Goal: Task Accomplishment & Management: Manage account settings

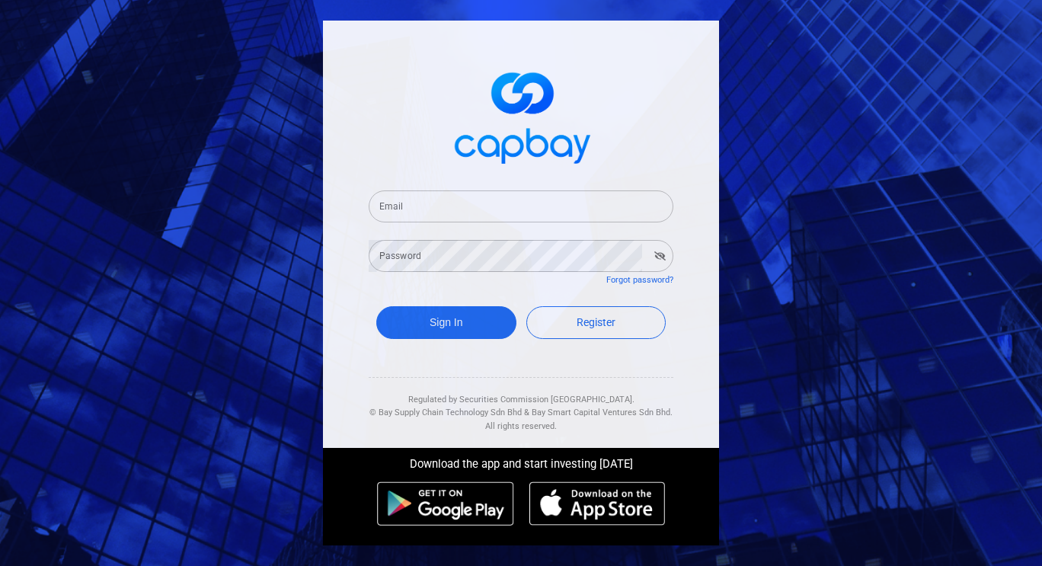
click at [427, 203] on input "Email" at bounding box center [521, 206] width 305 height 32
type input "[EMAIL_ADDRESS][DOMAIN_NAME]"
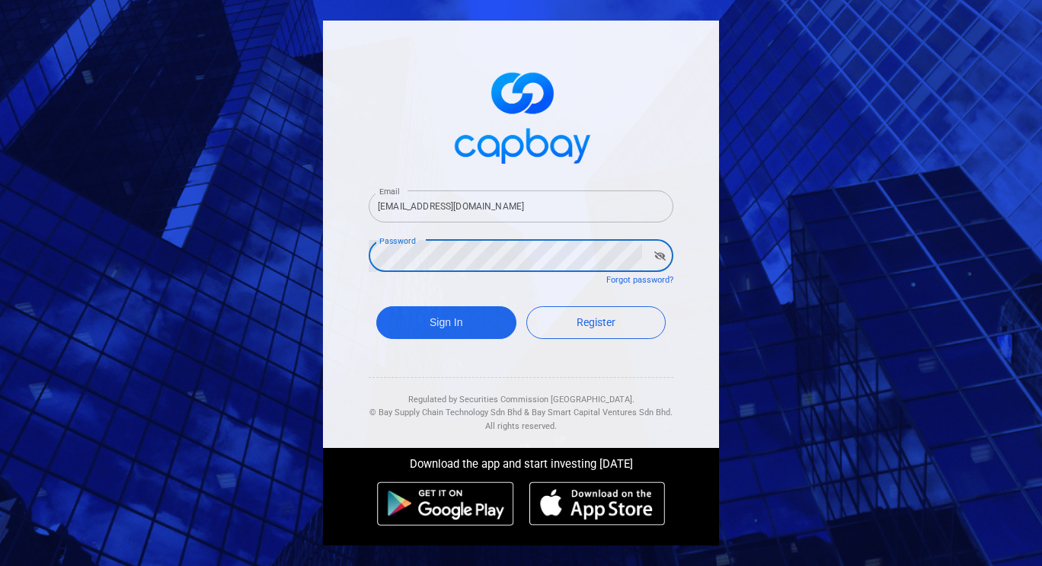
click at [376, 306] on button "Sign In" at bounding box center [446, 322] width 140 height 33
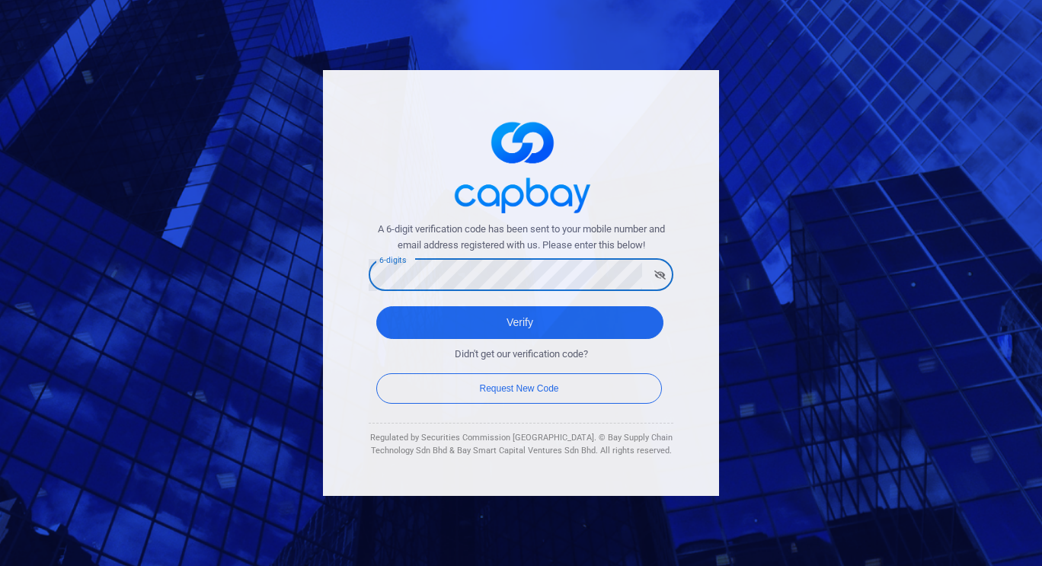
click at [376, 306] on button "Verify" at bounding box center [519, 322] width 287 height 33
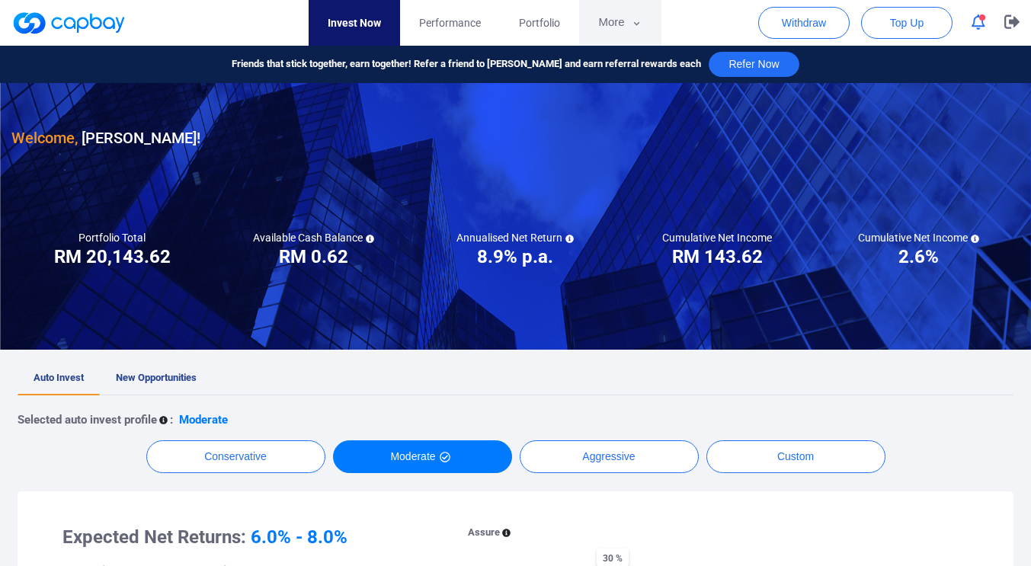
click at [621, 23] on button "More" at bounding box center [620, 23] width 82 height 46
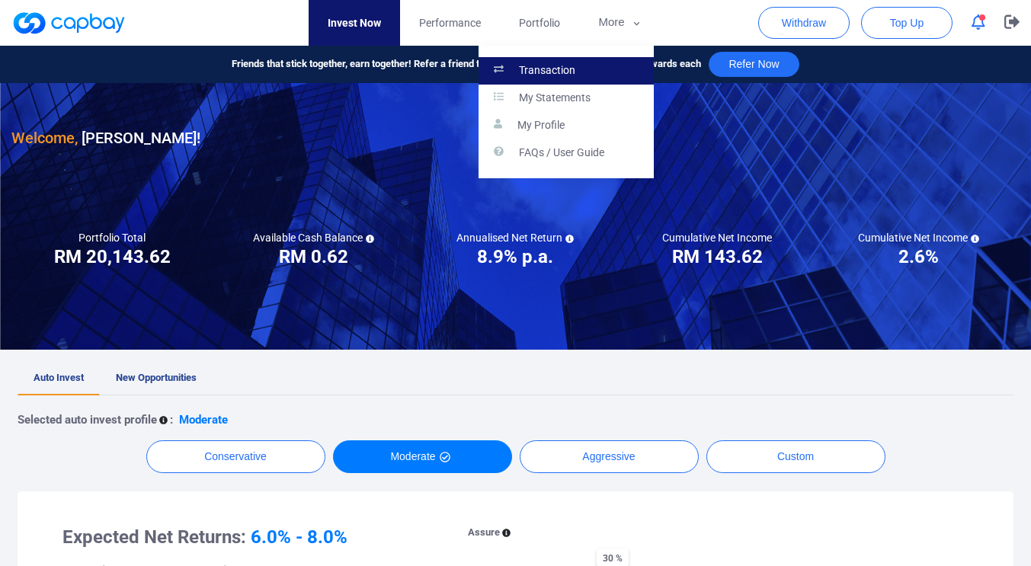
click at [582, 66] on link "Transaction" at bounding box center [565, 70] width 175 height 27
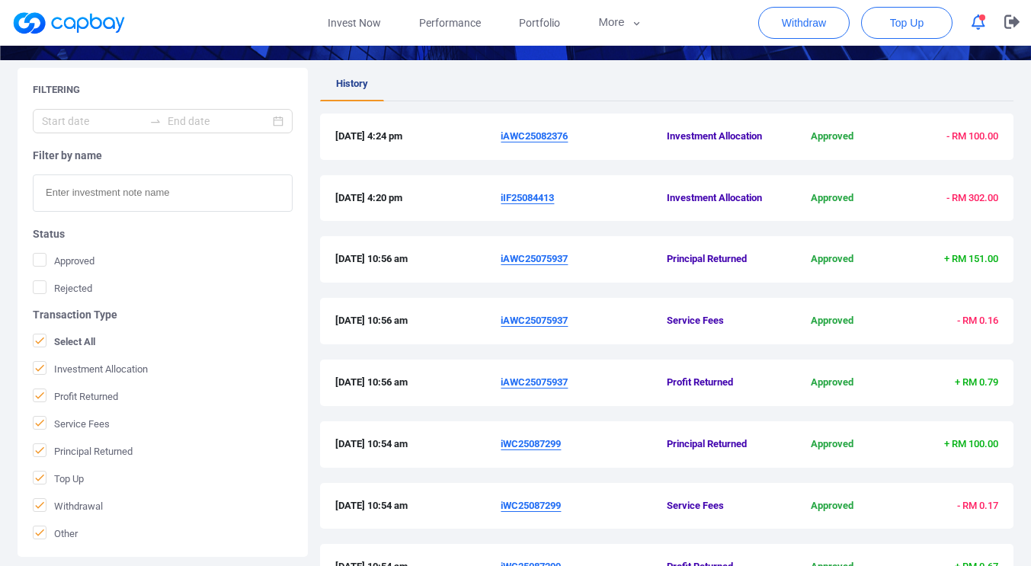
scroll to position [256, 0]
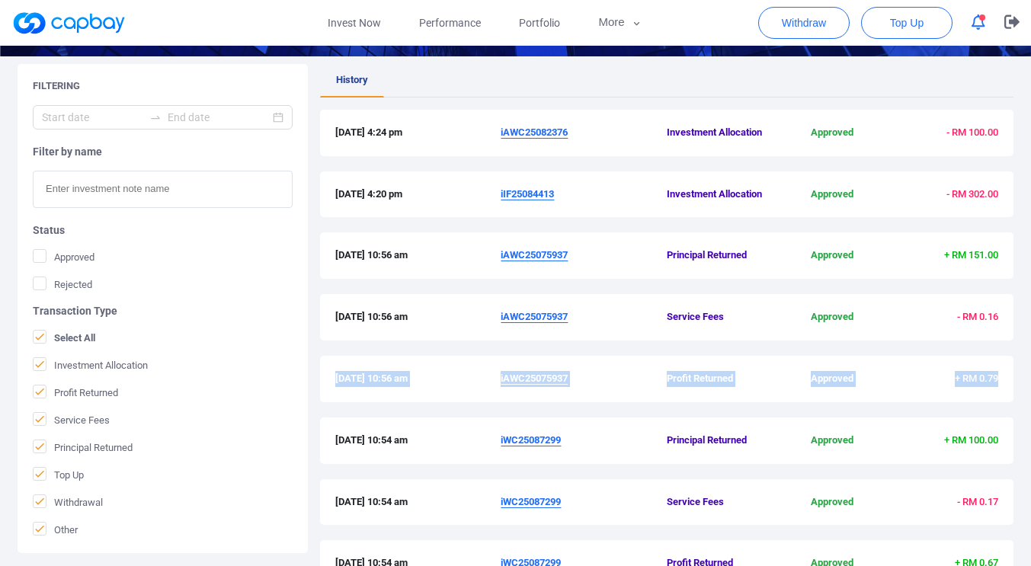
drag, startPoint x: 1020, startPoint y: 314, endPoint x: 1011, endPoint y: 391, distance: 77.5
click at [1011, 391] on div "Filtering Filter by name Status Approved Rejected Transaction Type Select All I…" at bounding box center [515, 407] width 1031 height 686
click at [263, 440] on label "Principal Returned" at bounding box center [163, 447] width 260 height 15
click at [0, 0] on input "Principal Returned" at bounding box center [0, 0] width 0 height 0
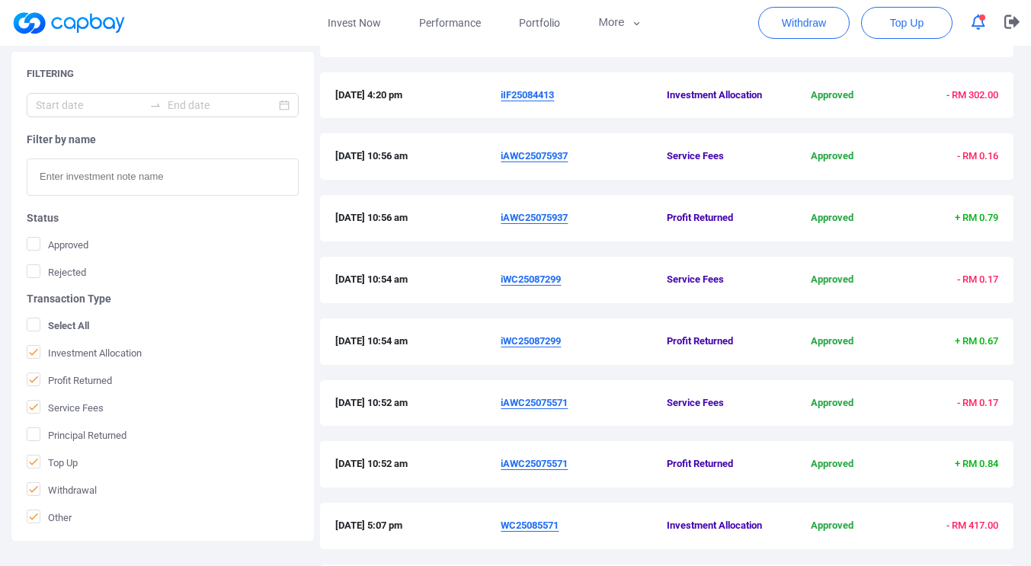
scroll to position [370, 0]
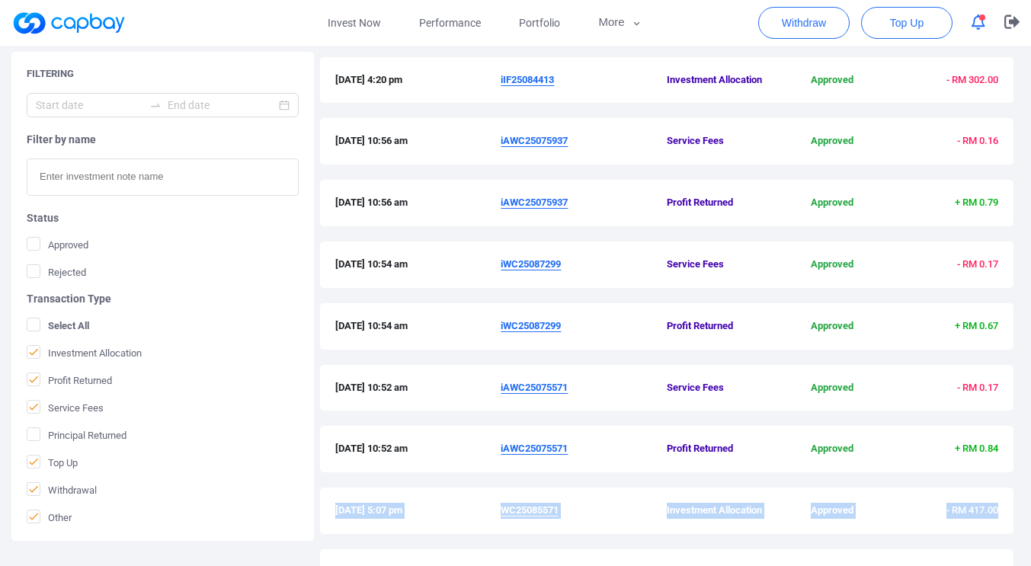
drag, startPoint x: 1022, startPoint y: 458, endPoint x: 1017, endPoint y: 504, distance: 45.9
click at [1017, 504] on div "Filtering Filter by name Status Approved Rejected Transaction Type Select All I…" at bounding box center [515, 293] width 1031 height 686
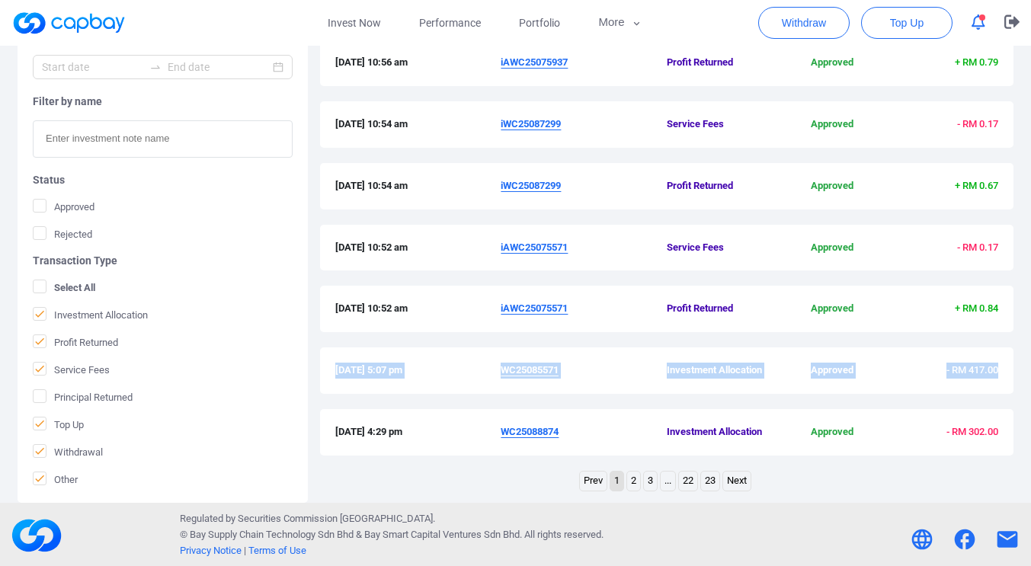
scroll to position [512, 0]
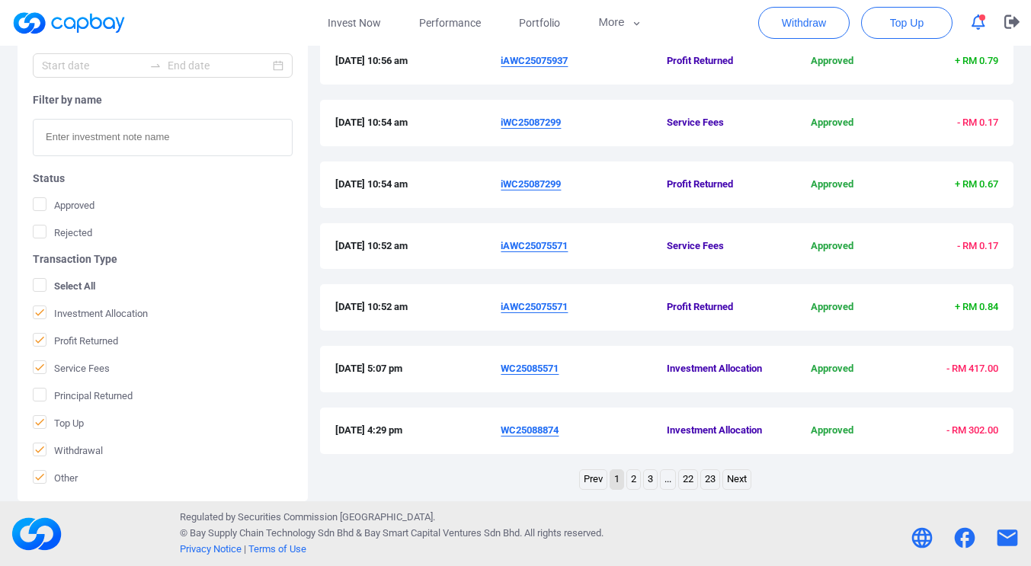
click at [635, 485] on link "2" at bounding box center [633, 479] width 13 height 19
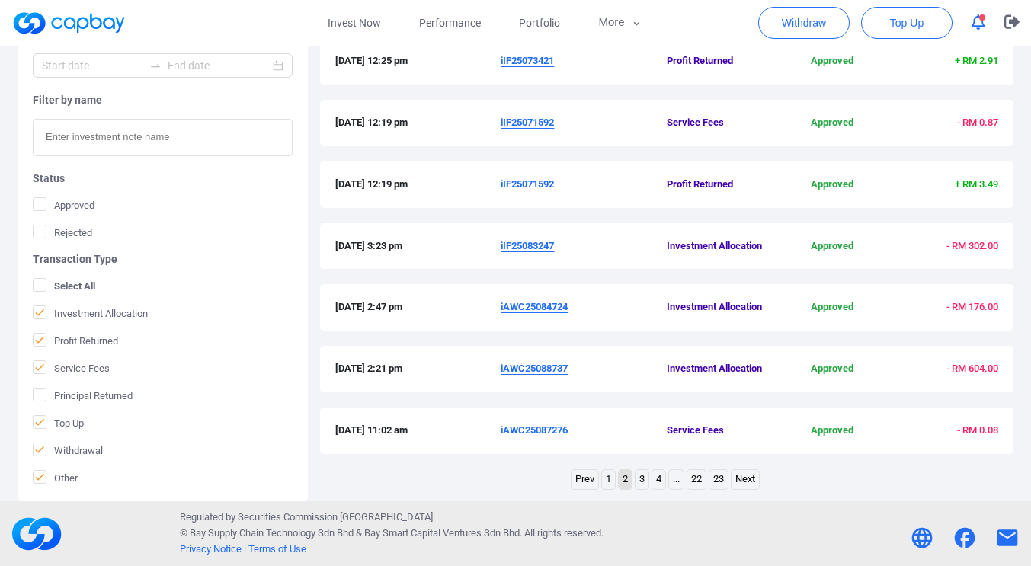
click at [606, 479] on link "1" at bounding box center [608, 479] width 13 height 19
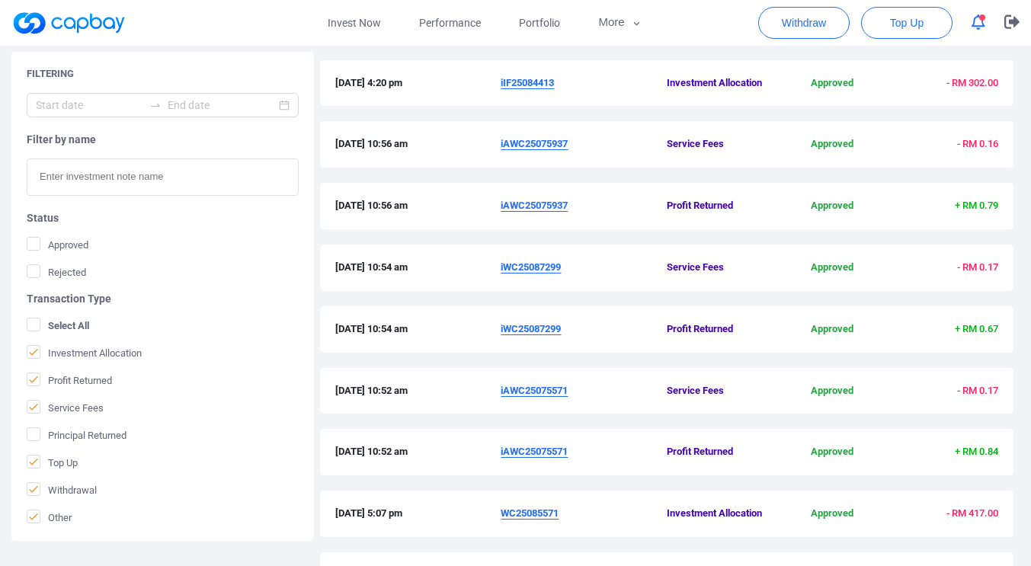
scroll to position [364, 0]
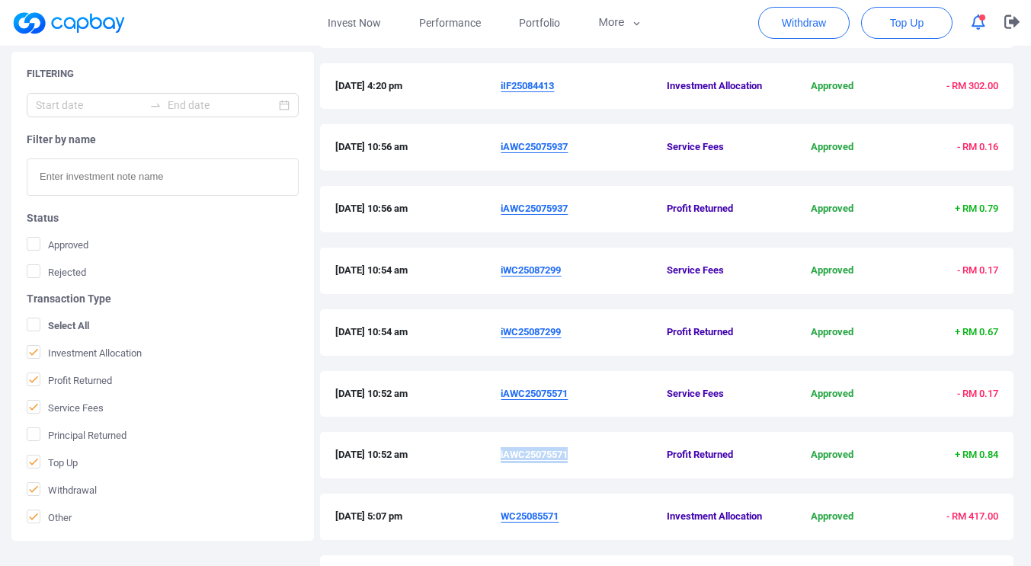
drag, startPoint x: 572, startPoint y: 455, endPoint x: 502, endPoint y: 454, distance: 70.1
click at [502, 454] on span "iAWC25075571" at bounding box center [584, 455] width 166 height 16
copy u "iAWC25075571"
drag, startPoint x: 568, startPoint y: 335, endPoint x: 501, endPoint y: 336, distance: 67.0
click at [501, 336] on span "iWC25087299" at bounding box center [584, 333] width 166 height 16
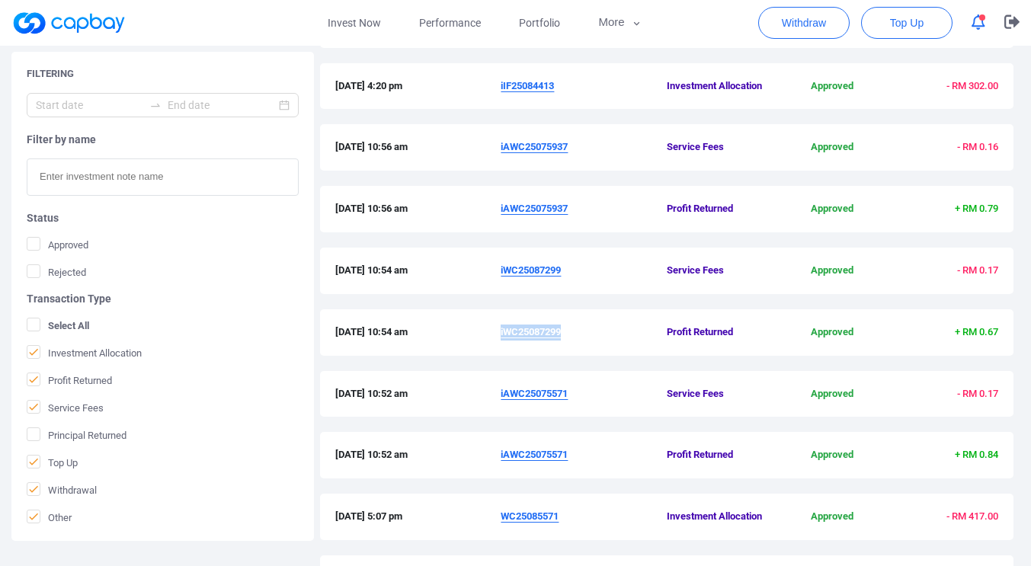
copy u "iWC25087299"
drag, startPoint x: 574, startPoint y: 208, endPoint x: 502, endPoint y: 208, distance: 71.6
click at [502, 208] on span "iAWC25075937" at bounding box center [584, 209] width 166 height 16
copy u "iAWC25075937"
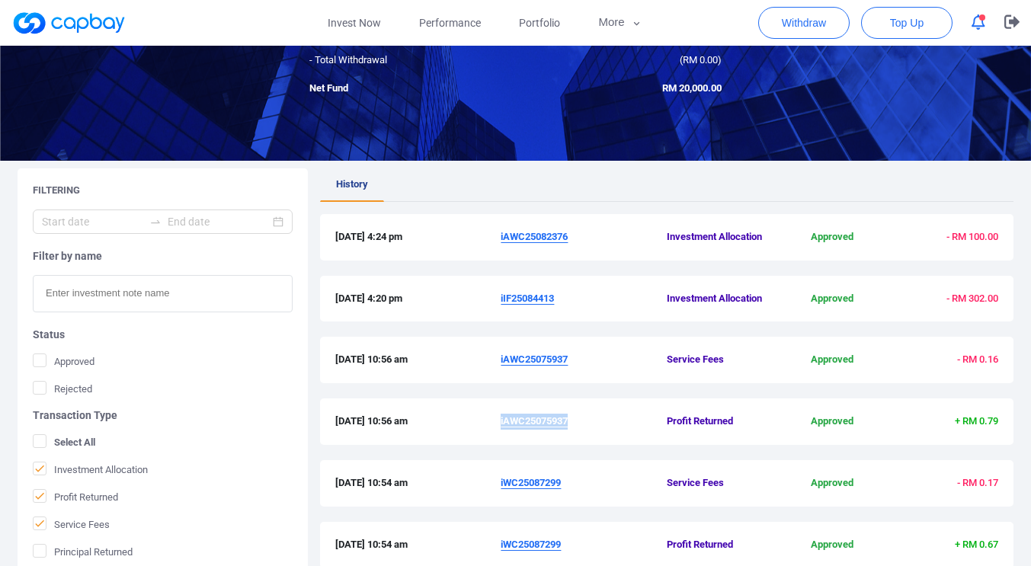
scroll to position [146, 0]
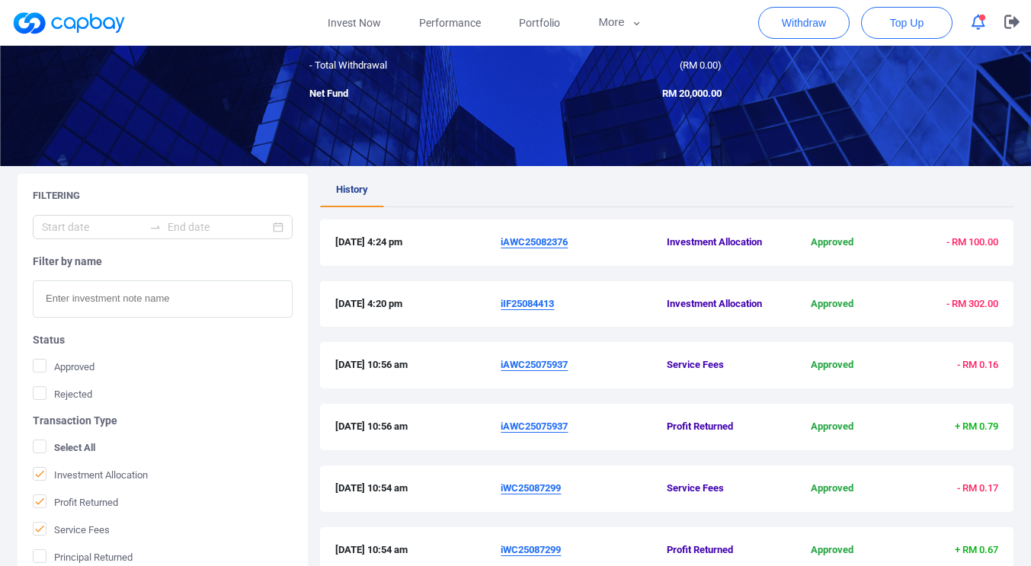
drag, startPoint x: 557, startPoint y: 301, endPoint x: 539, endPoint y: 305, distance: 17.9
click at [554, 302] on u "iIF25084413" at bounding box center [527, 303] width 53 height 11
drag, startPoint x: 539, startPoint y: 305, endPoint x: 511, endPoint y: 304, distance: 28.2
click at [511, 304] on u "iIF25084413" at bounding box center [527, 303] width 53 height 11
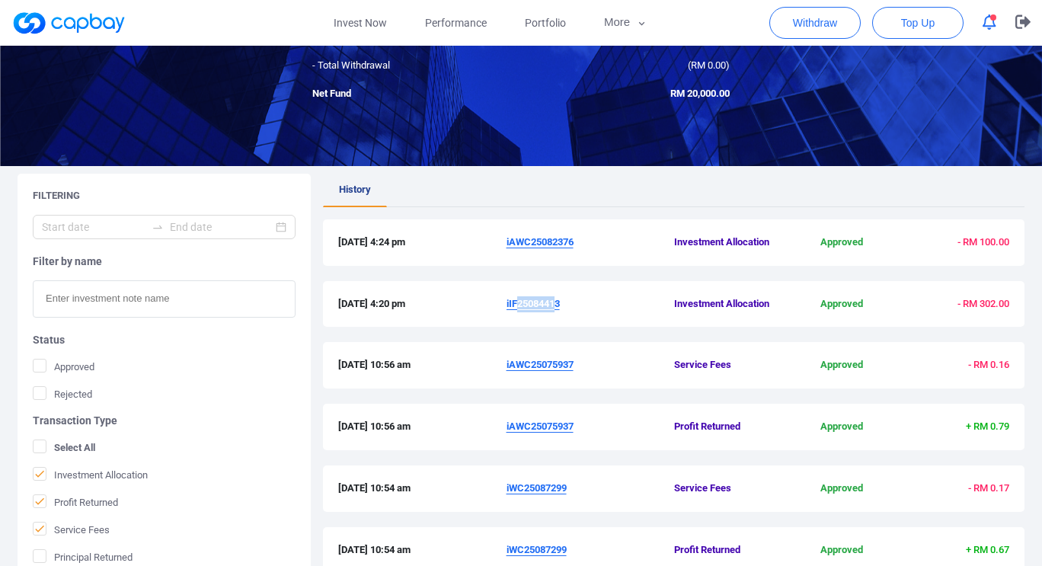
click at [576, 309] on button "Download Investment Memo" at bounding box center [521, 294] width 174 height 33
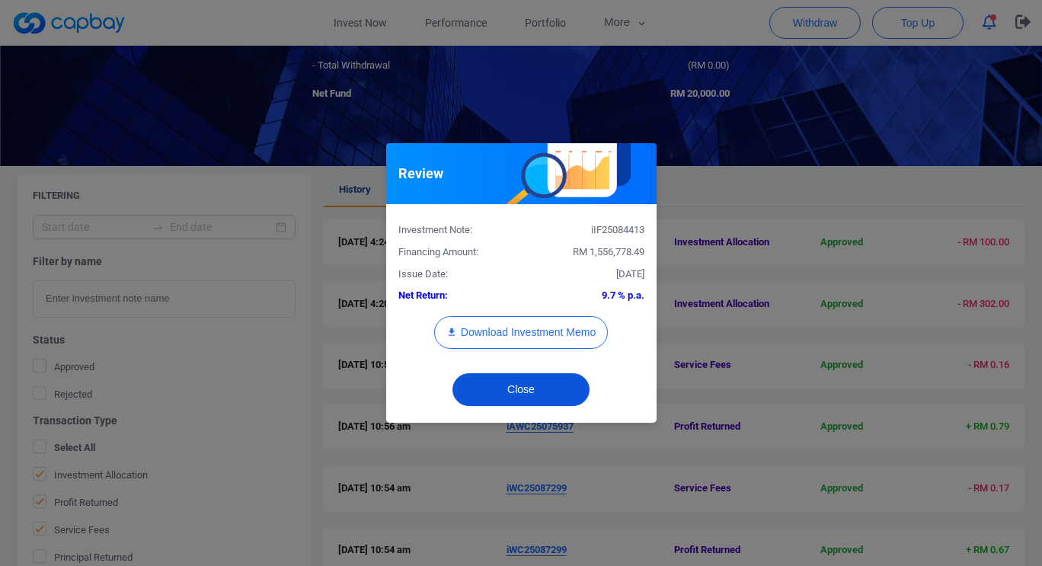
click at [547, 388] on button "Close" at bounding box center [521, 389] width 137 height 33
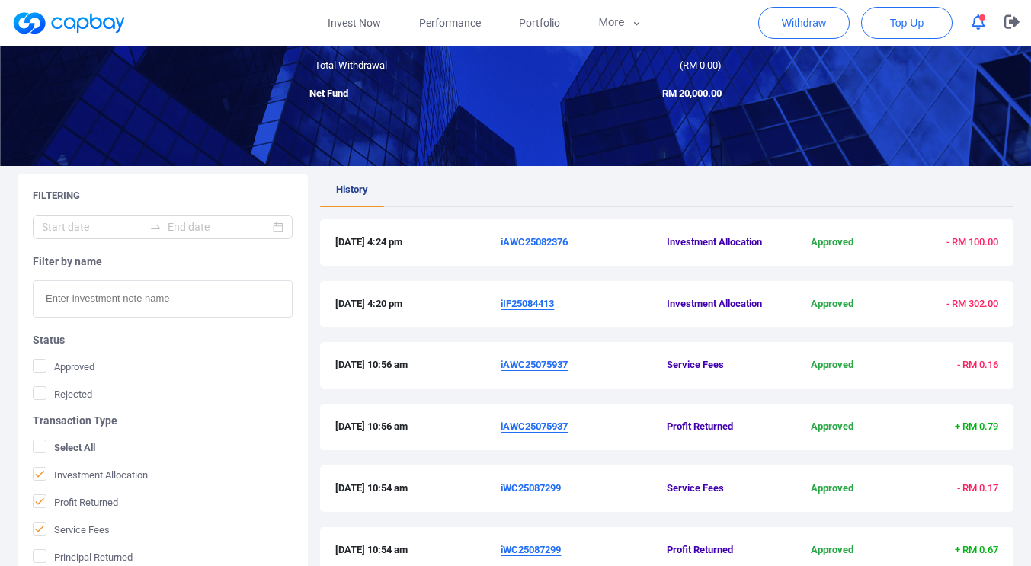
click at [567, 307] on span "iIF25084413" at bounding box center [584, 304] width 166 height 16
drag, startPoint x: 558, startPoint y: 303, endPoint x: 501, endPoint y: 303, distance: 57.1
click at [501, 303] on span "iIF25084413" at bounding box center [584, 304] width 166 height 16
copy u "iIF25084413"
drag, startPoint x: 572, startPoint y: 245, endPoint x: 502, endPoint y: 244, distance: 70.1
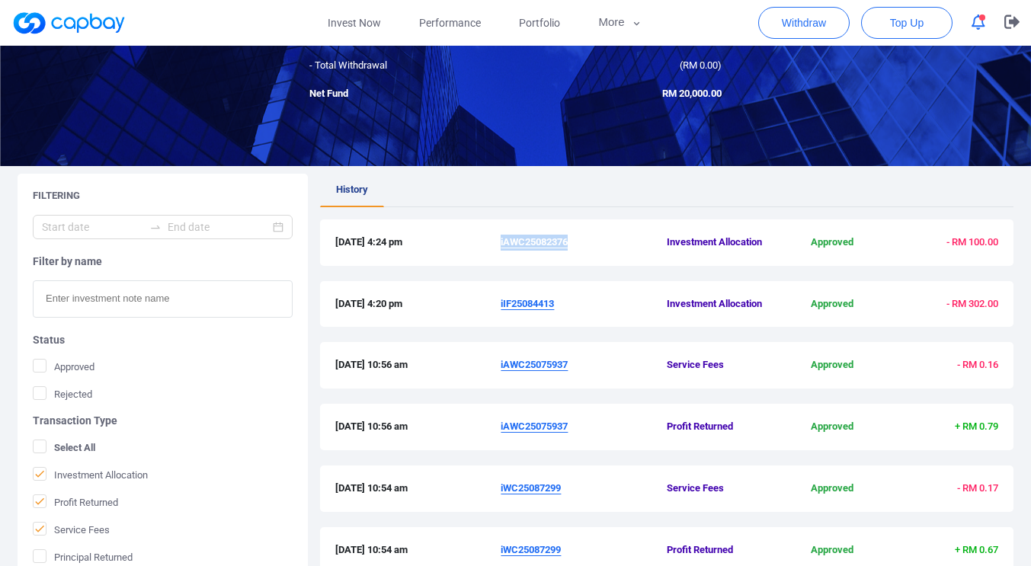
click at [502, 244] on span "iAWC25082376" at bounding box center [584, 243] width 166 height 16
copy u "iAWC25082376"
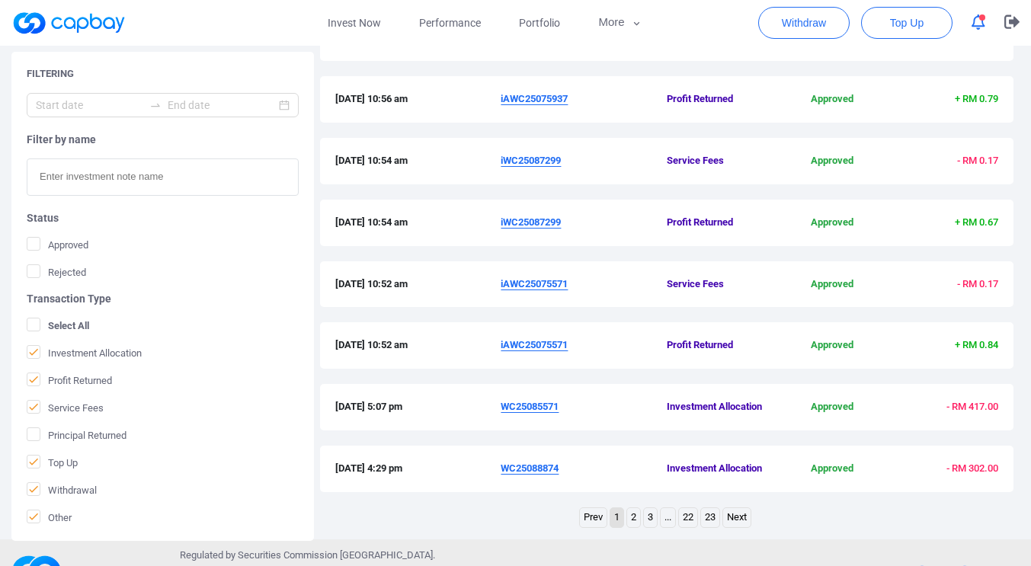
scroll to position [475, 0]
click at [355, 27] on link "Invest Now" at bounding box center [354, 23] width 91 height 46
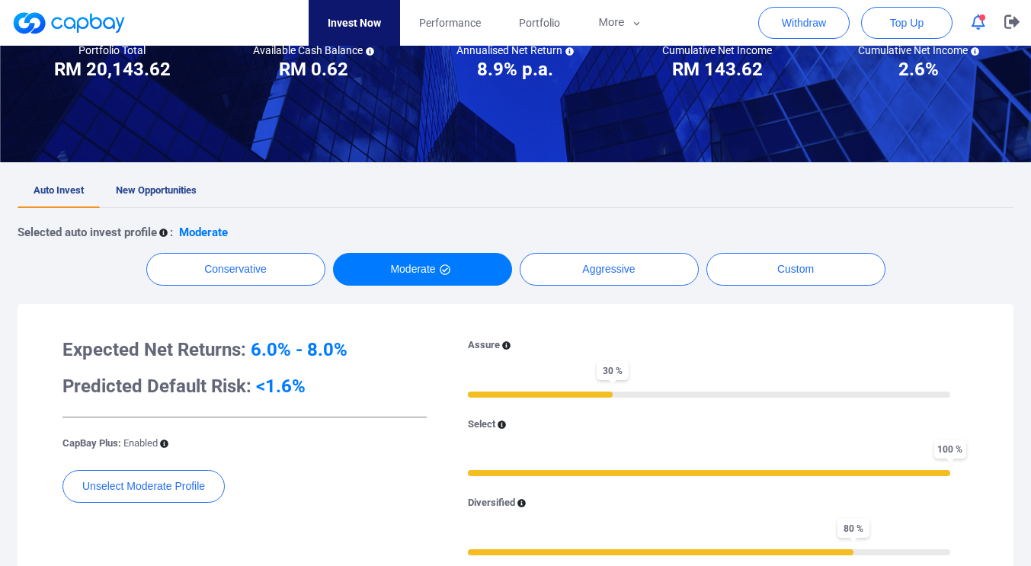
scroll to position [43, 0]
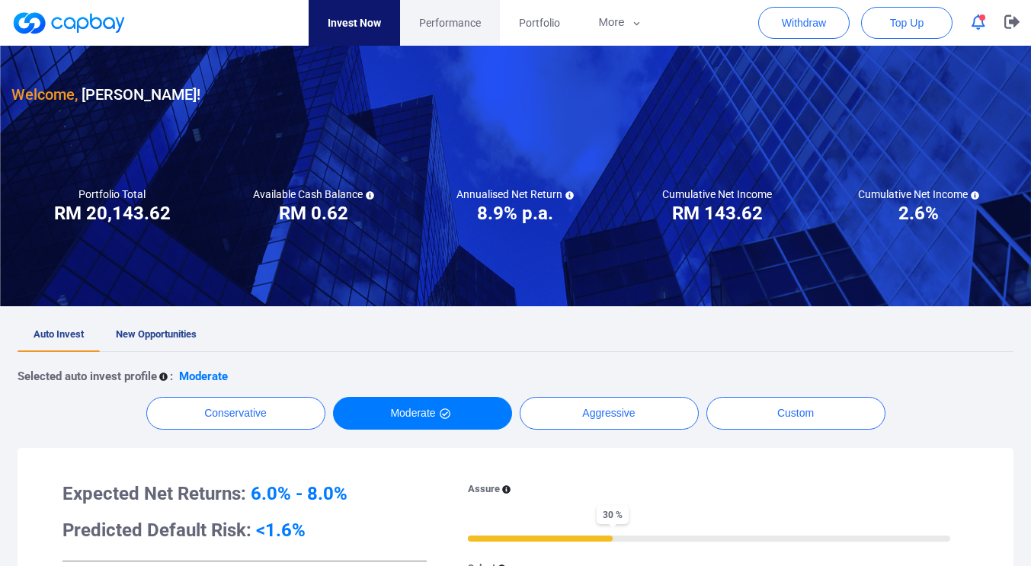
click at [451, 27] on span "Performance" at bounding box center [450, 22] width 62 height 17
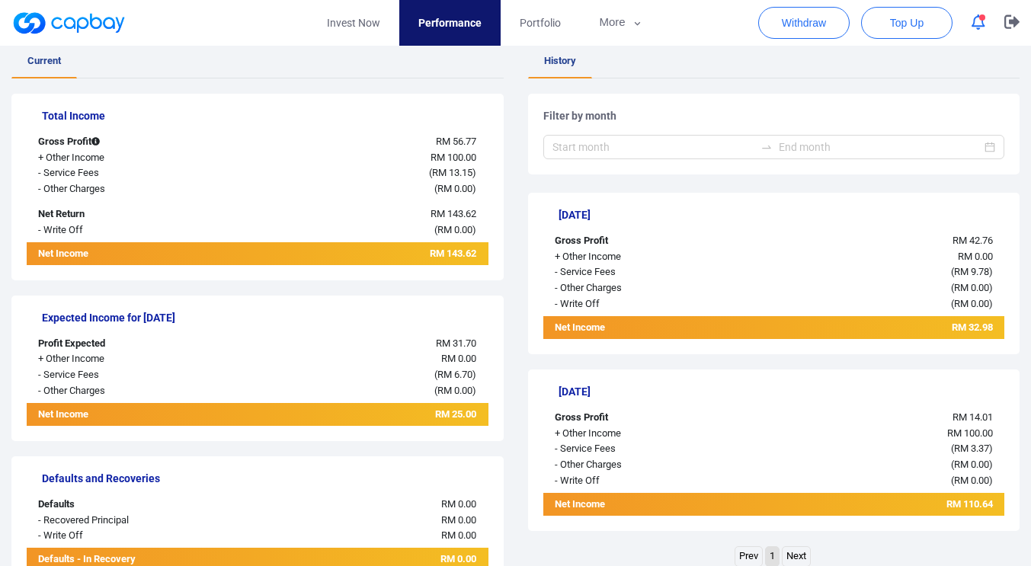
scroll to position [277, 0]
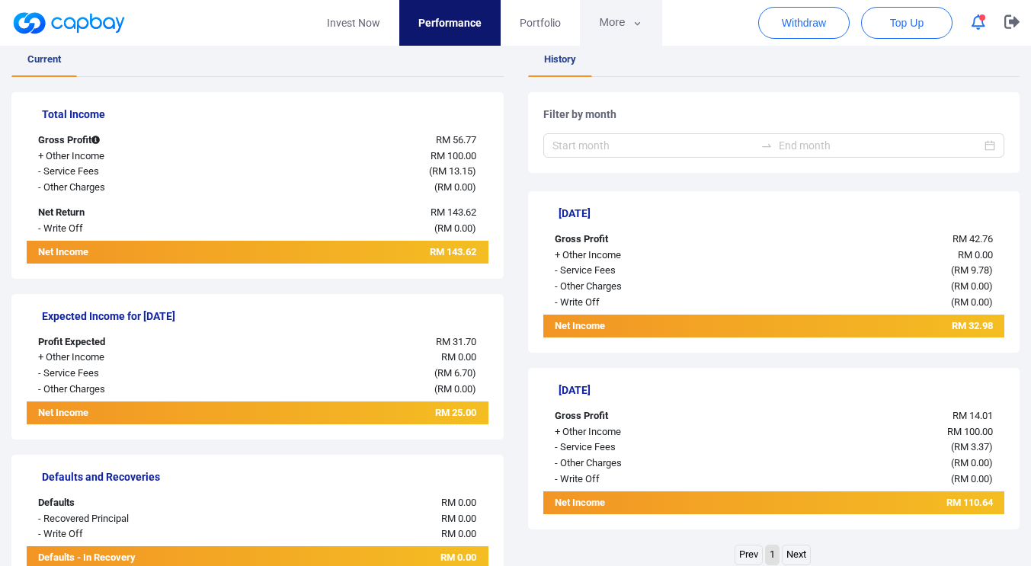
click at [629, 28] on button "More" at bounding box center [621, 23] width 82 height 46
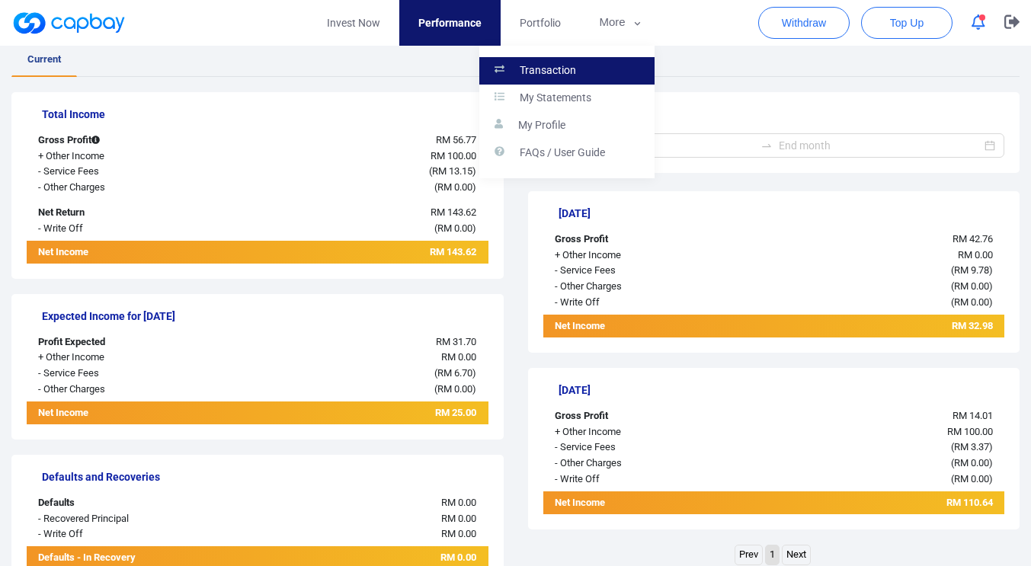
click at [569, 66] on p "Transaction" at bounding box center [548, 71] width 56 height 14
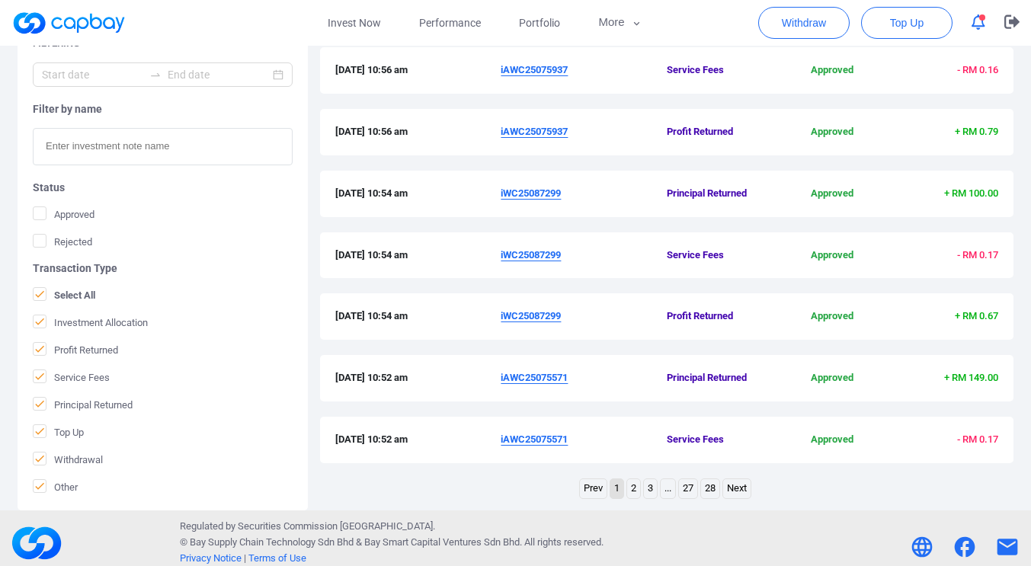
scroll to position [512, 0]
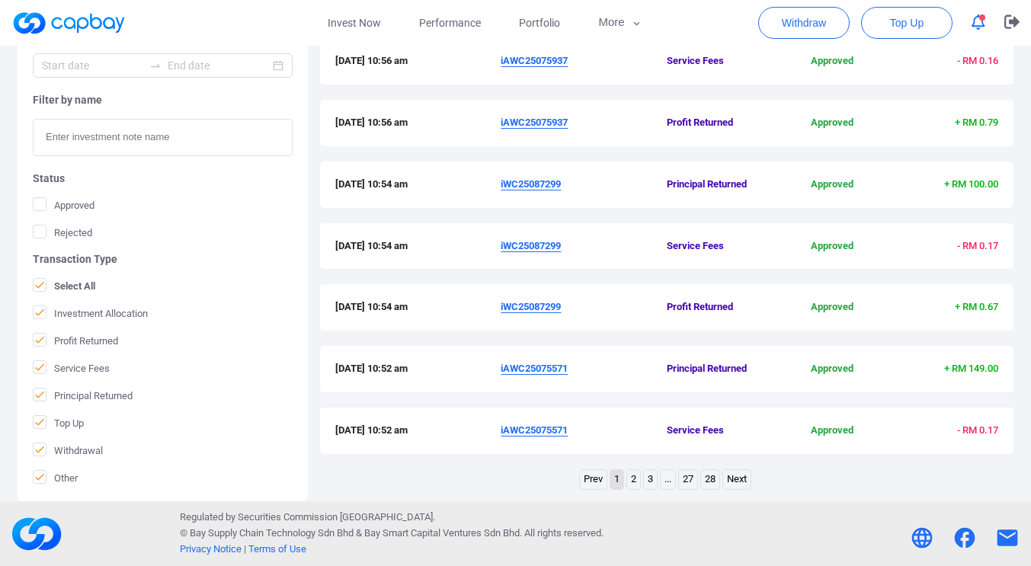
drag, startPoint x: 973, startPoint y: 484, endPoint x: 977, endPoint y: 472, distance: 12.0
click at [974, 478] on div "Prev 1 2 3 ... 27 28 Next" at bounding box center [666, 481] width 693 height 24
click at [628, 481] on link "2" at bounding box center [633, 479] width 13 height 19
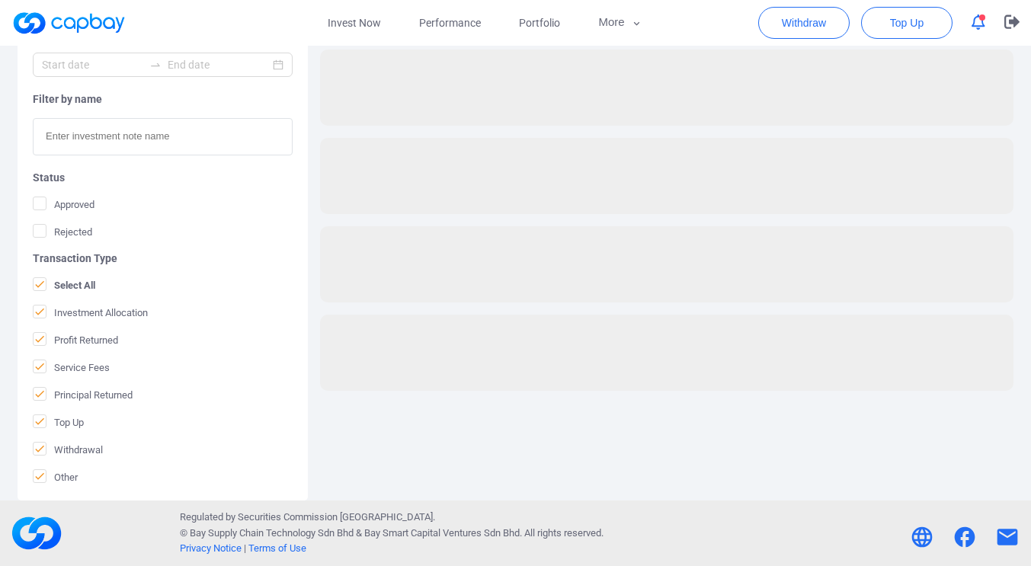
scroll to position [316, 0]
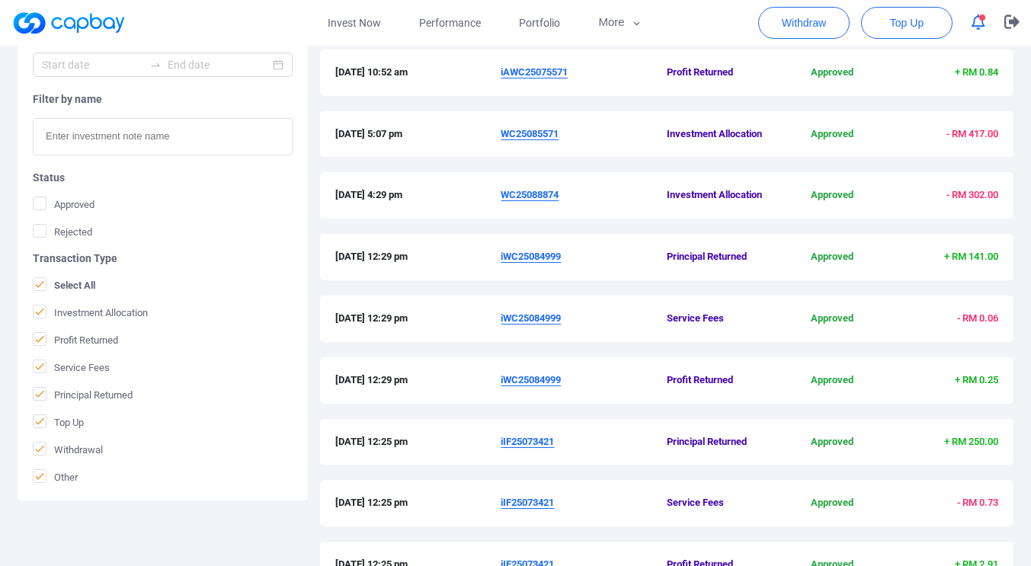
click at [977, 19] on icon "button" at bounding box center [978, 22] width 14 height 16
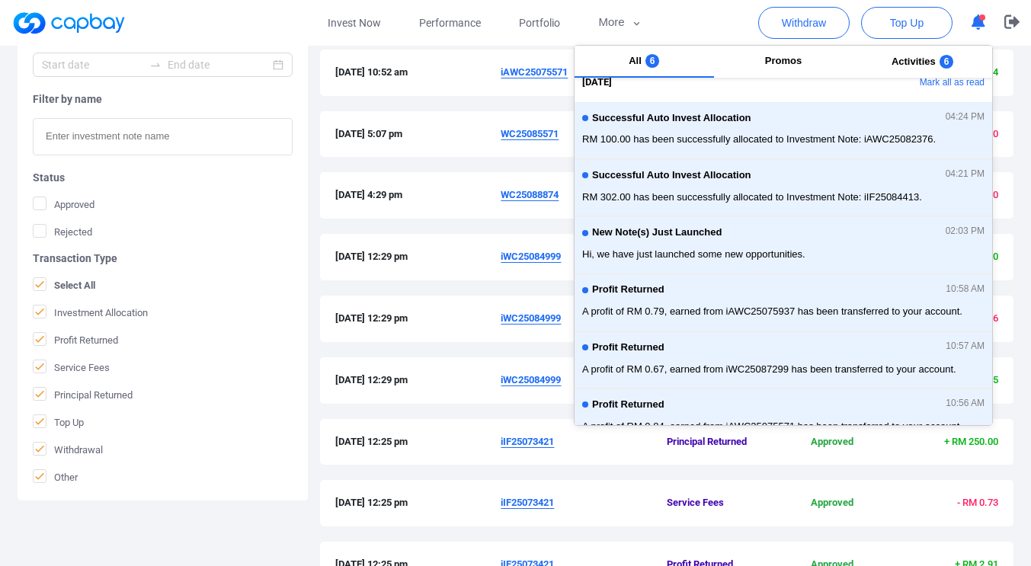
scroll to position [13, 0]
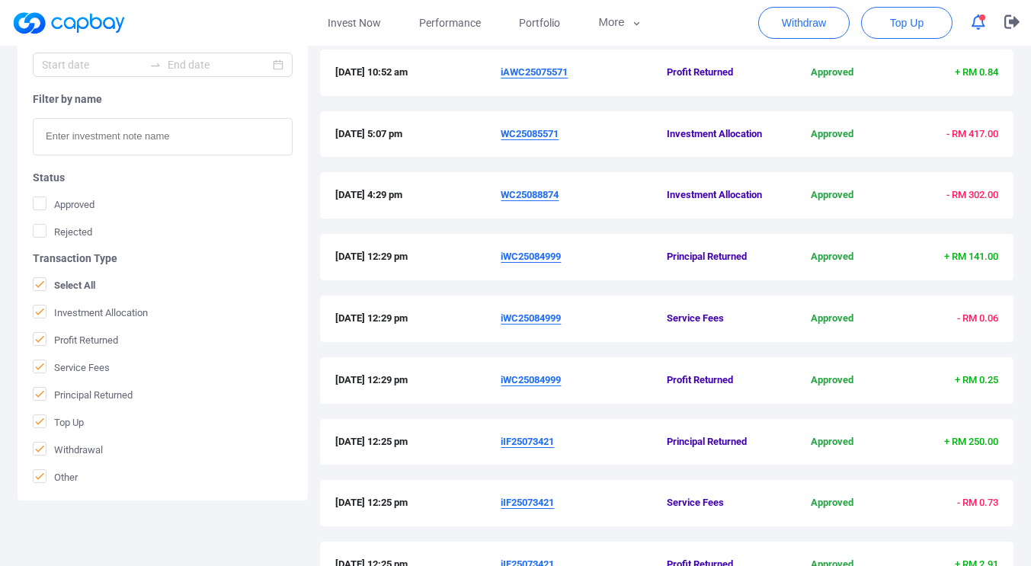
click at [433, 208] on div "[DATE] 4:29 pm WC25088874 Investment Allocation Approved - RM 302.00" at bounding box center [666, 195] width 693 height 46
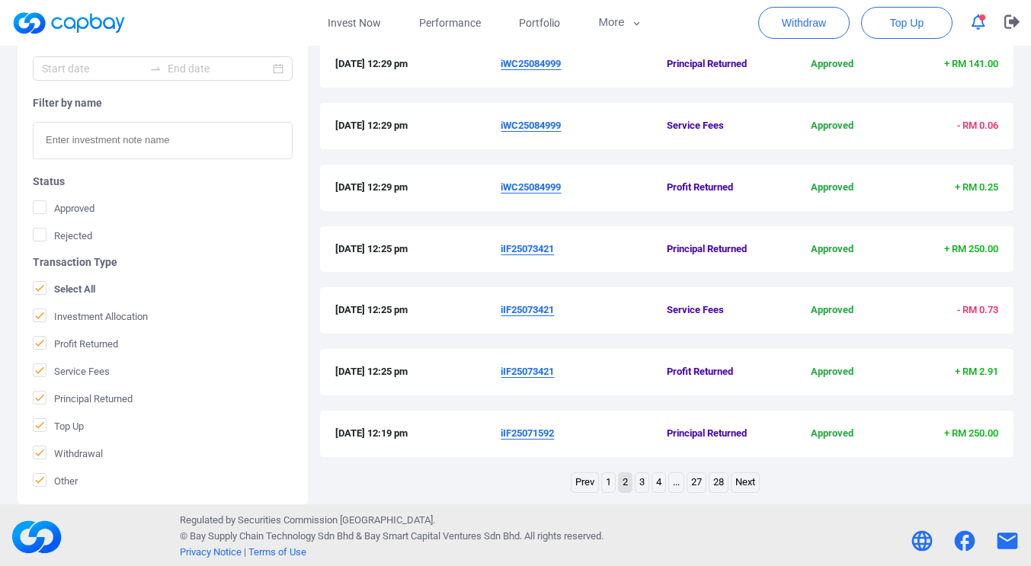
scroll to position [512, 0]
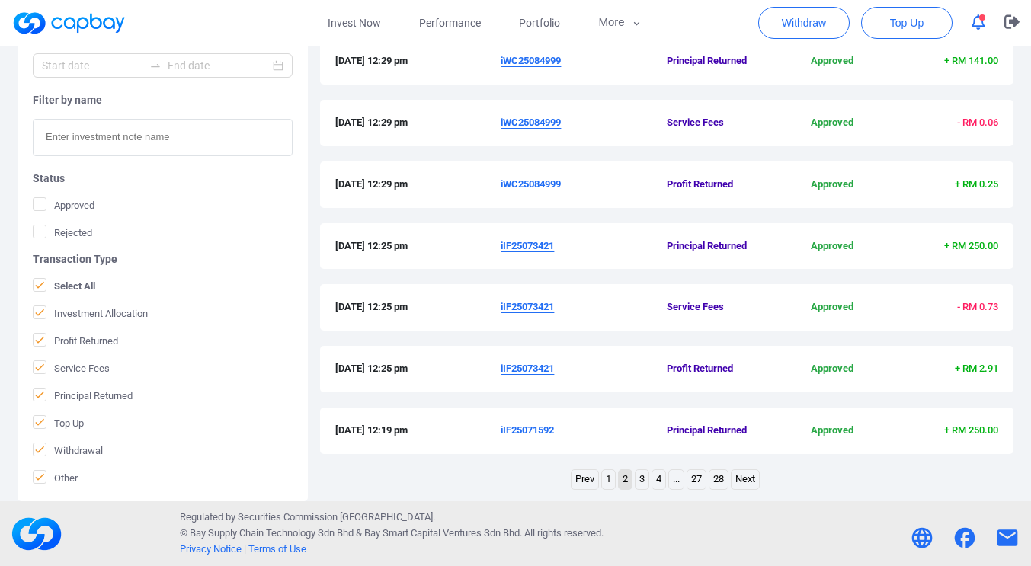
click at [606, 481] on link "1" at bounding box center [608, 479] width 13 height 19
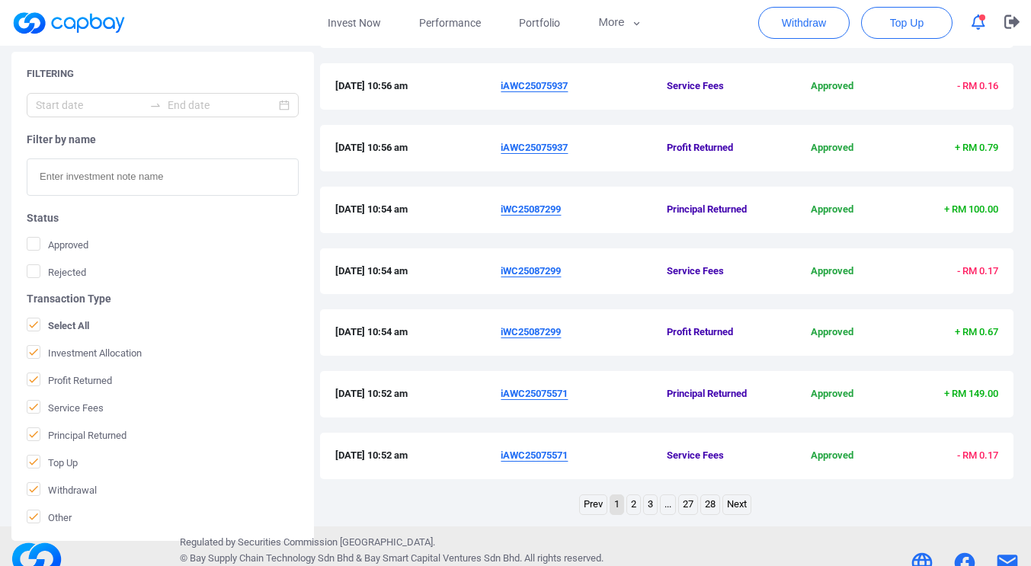
scroll to position [475, 0]
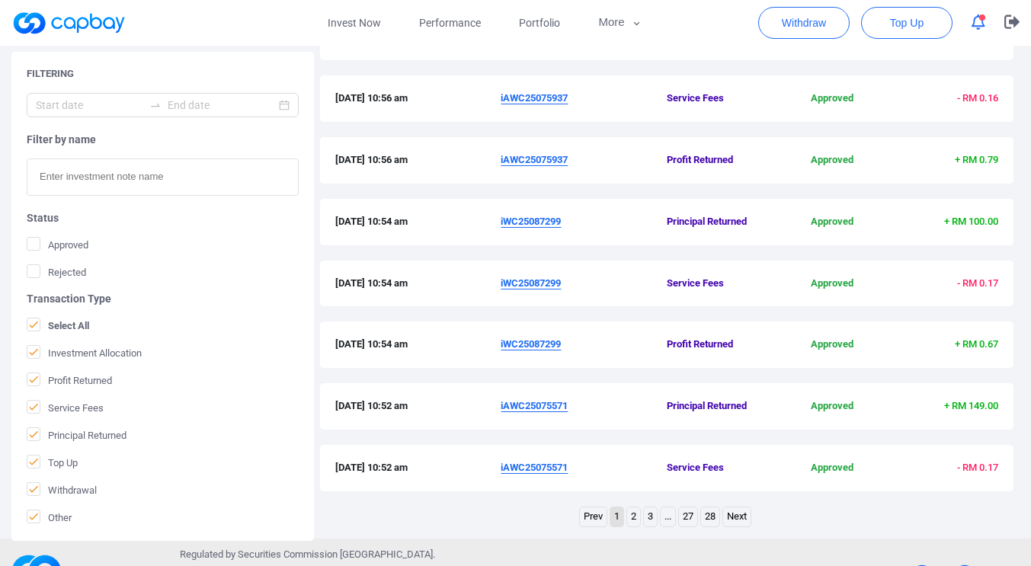
click at [1026, 453] on div "Filtering Filter by name Status Approved Rejected Transaction Type Select All I…" at bounding box center [515, 188] width 1031 height 686
drag, startPoint x: 1026, startPoint y: 453, endPoint x: 1028, endPoint y: 437, distance: 16.2
click at [1028, 437] on div "Filtering Filter by name Status Approved Rejected Transaction Type Select All I…" at bounding box center [515, 188] width 1031 height 686
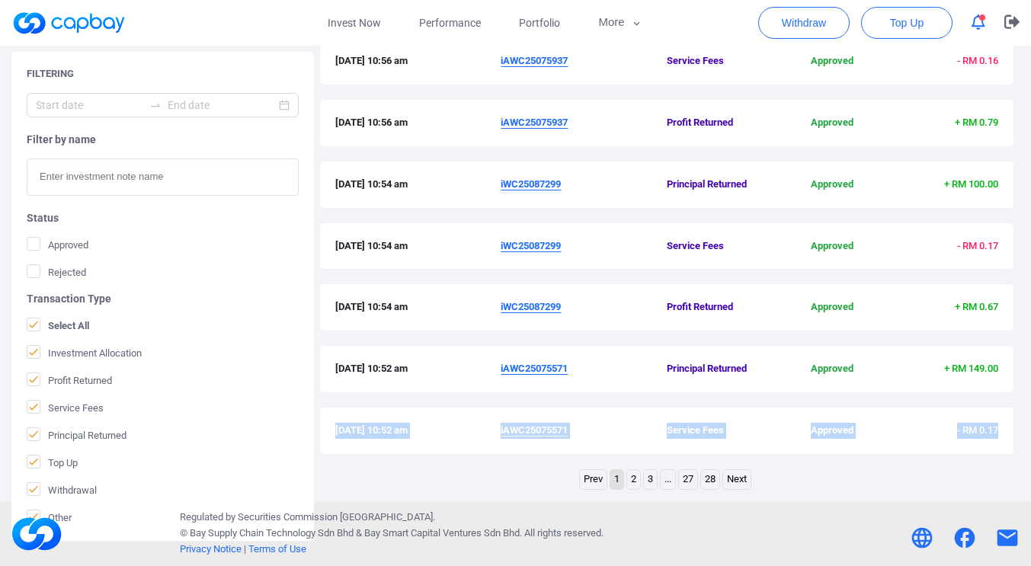
scroll to position [17, 0]
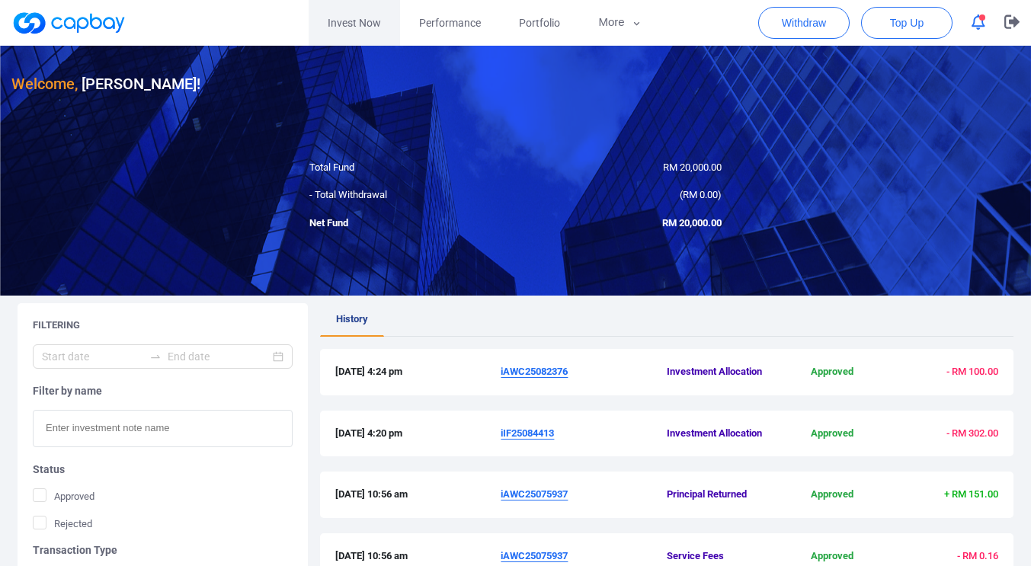
click at [357, 25] on link "Invest Now" at bounding box center [354, 23] width 91 height 46
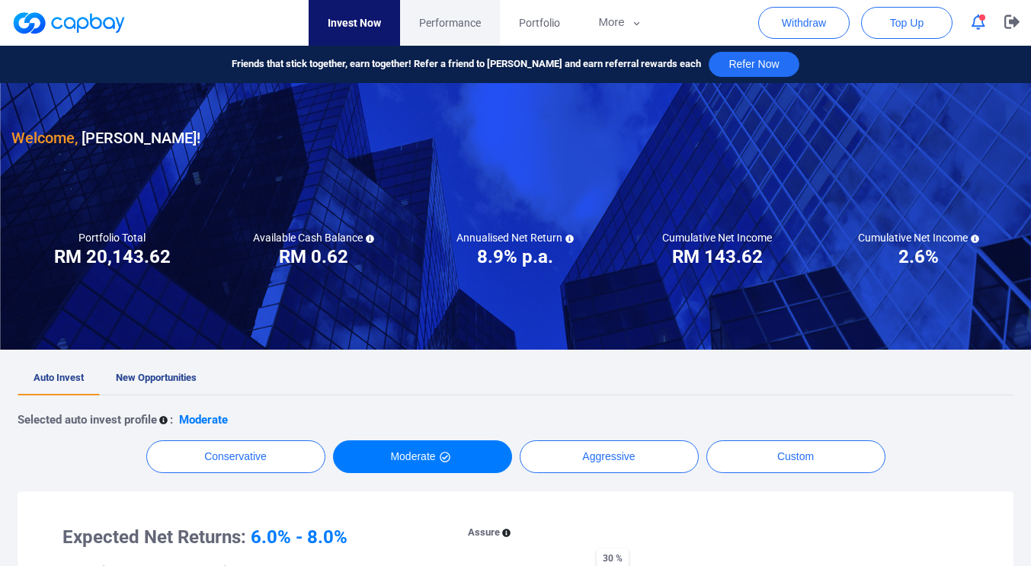
click at [466, 35] on link "Performance" at bounding box center [450, 23] width 100 height 46
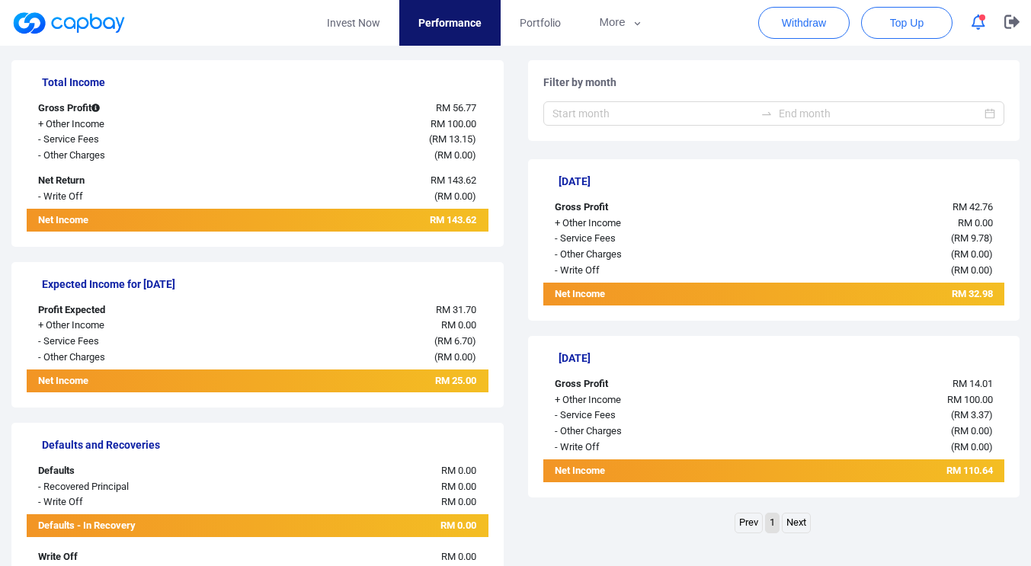
scroll to position [323, 0]
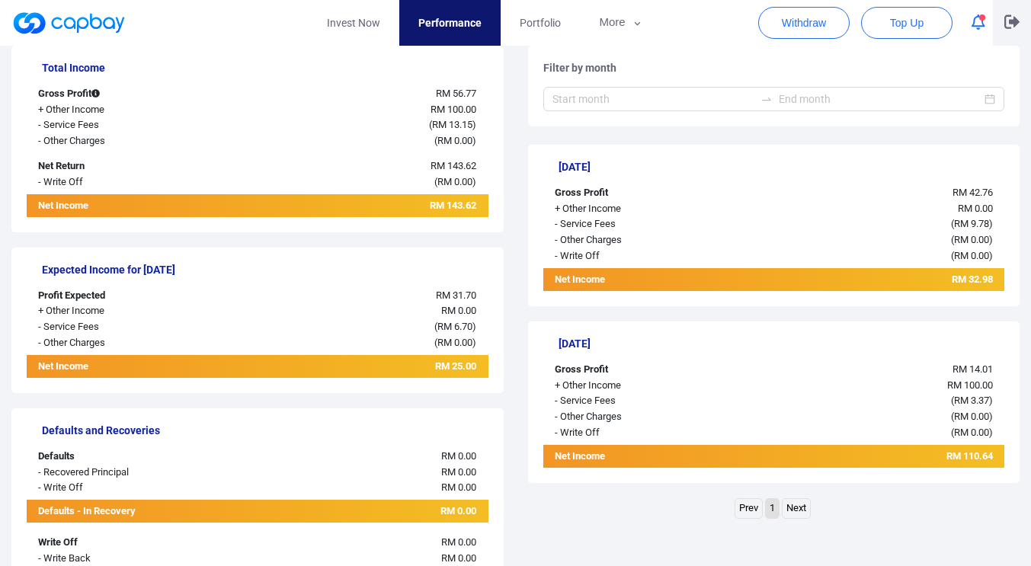
click at [1015, 14] on button "button" at bounding box center [1012, 23] width 38 height 46
